Goal: Information Seeking & Learning: Learn about a topic

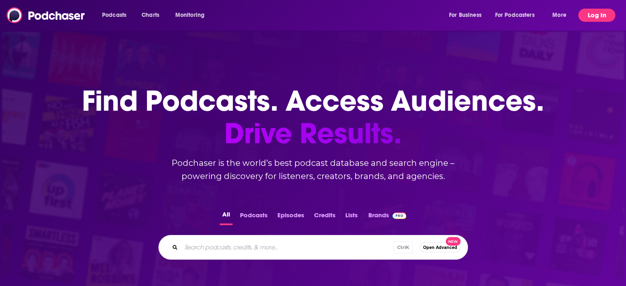
click at [587, 16] on button "Log In" at bounding box center [596, 15] width 37 height 13
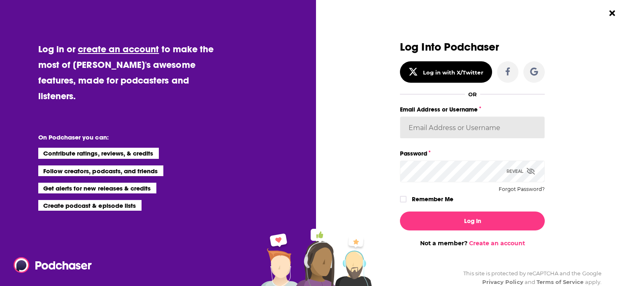
type input "katiefuchs"
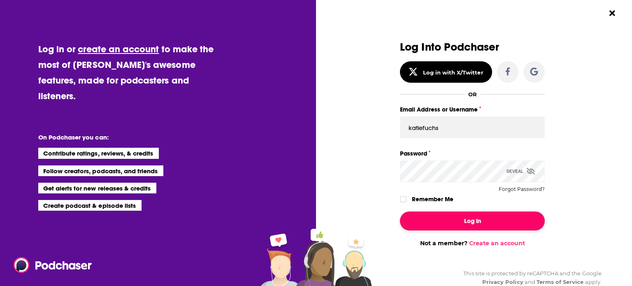
click at [466, 221] on button "Log In" at bounding box center [472, 221] width 145 height 19
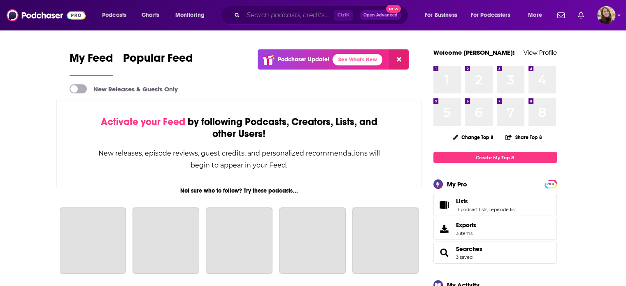
click at [269, 13] on input "Search podcasts, credits, & more..." at bounding box center [288, 15] width 91 height 13
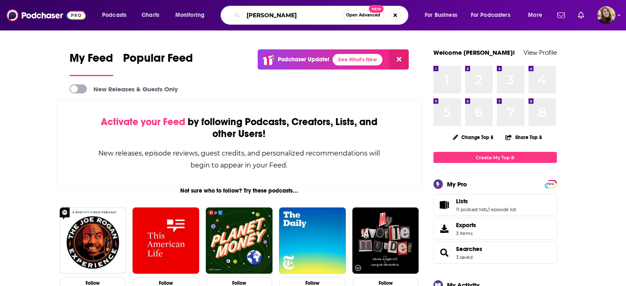
type input "[PERSON_NAME]"
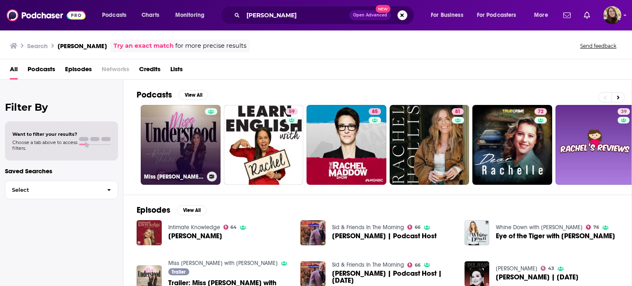
click at [178, 148] on link "Miss [PERSON_NAME] with [PERSON_NAME]" at bounding box center [181, 145] width 80 height 80
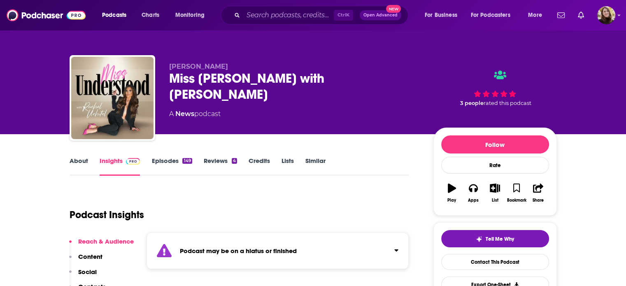
scroll to position [123, 0]
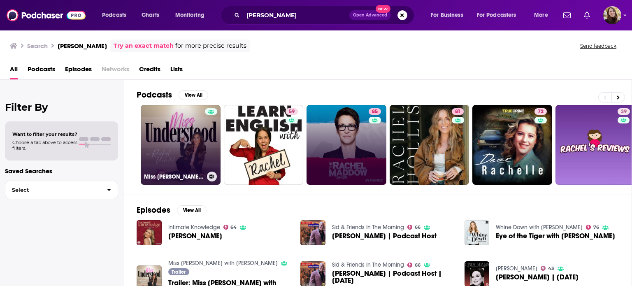
click at [164, 131] on link "Miss [PERSON_NAME] with [PERSON_NAME]" at bounding box center [181, 145] width 80 height 80
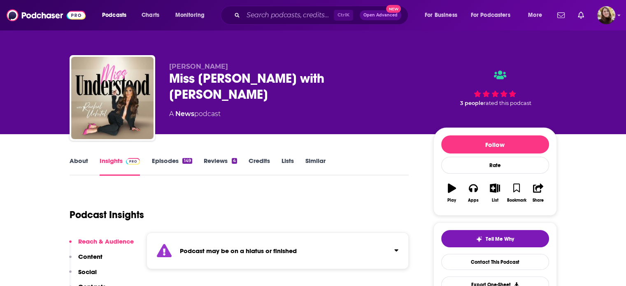
scroll to position [165, 0]
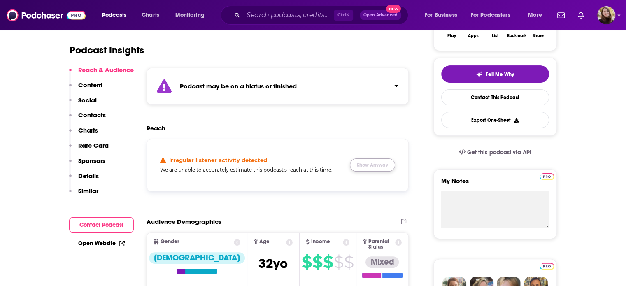
click at [377, 164] on button "Show Anyway" at bounding box center [372, 164] width 45 height 13
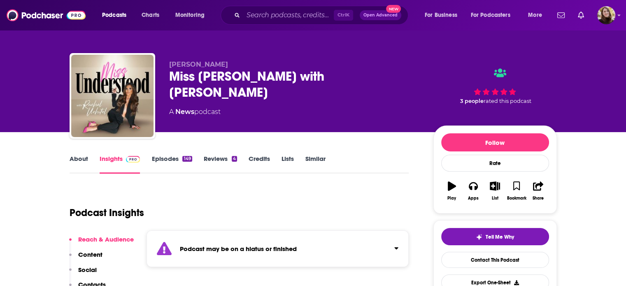
scroll to position [0, 0]
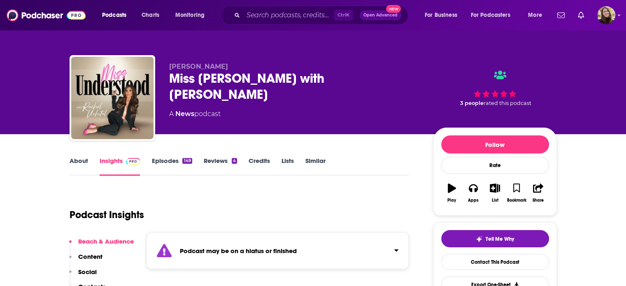
drag, startPoint x: 20, startPoint y: 196, endPoint x: 31, endPoint y: 192, distance: 12.4
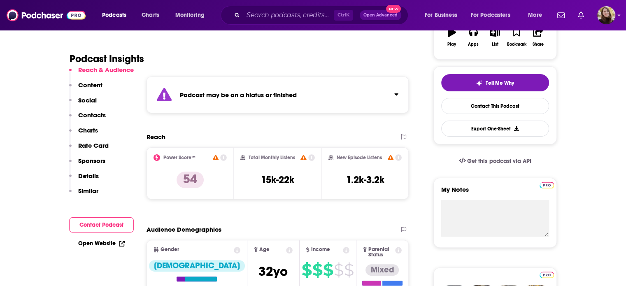
scroll to position [165, 0]
